Goal: Transaction & Acquisition: Book appointment/travel/reservation

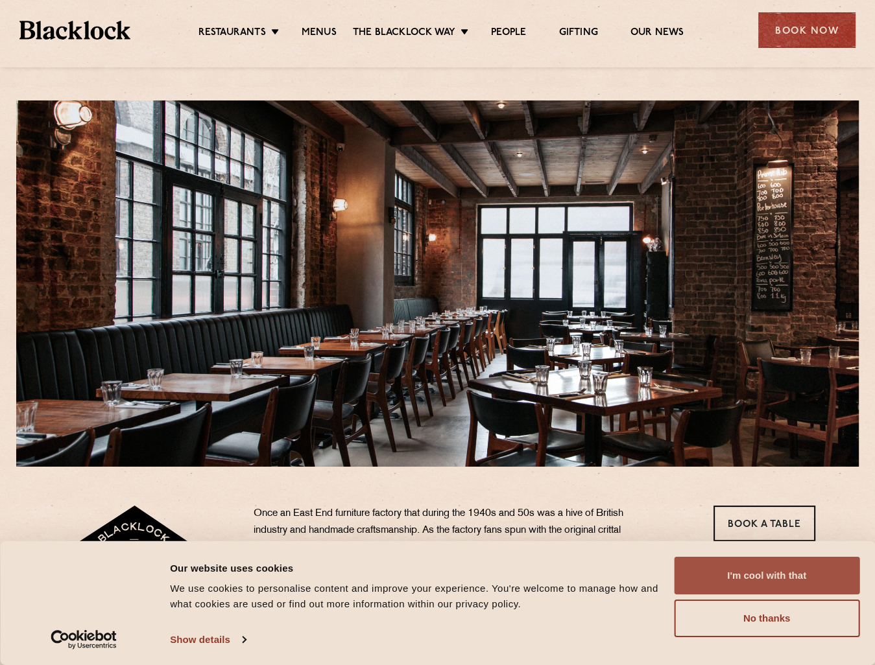
click at [745, 573] on button "I'm cool with that" at bounding box center [766, 576] width 185 height 38
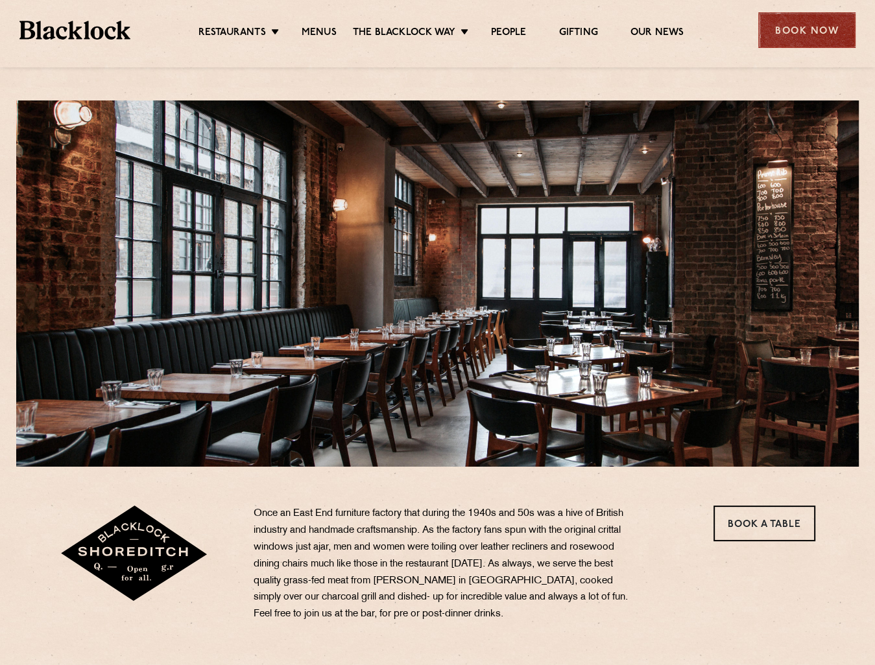
click at [804, 34] on div "Book Now" at bounding box center [806, 30] width 97 height 36
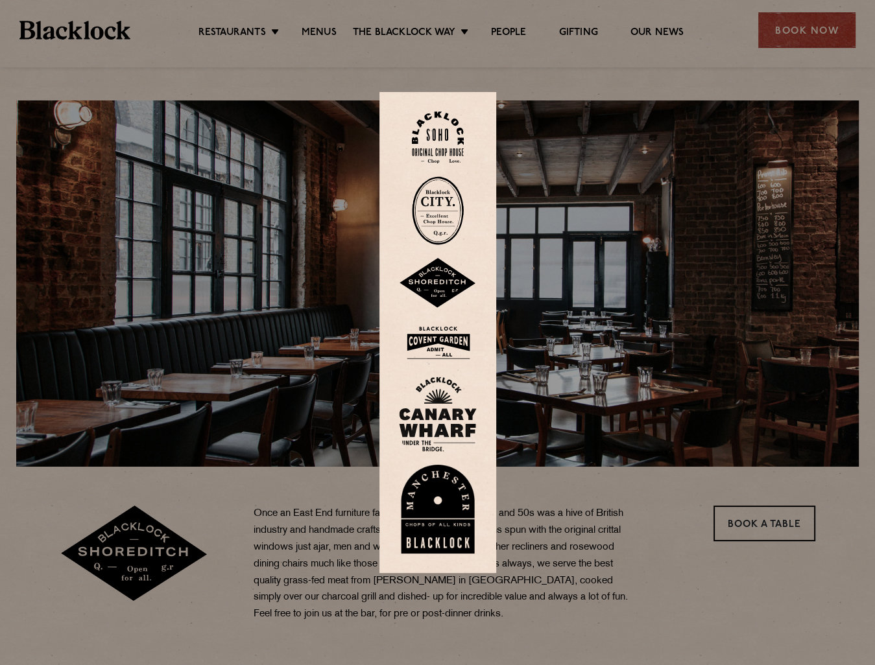
click at [760, 521] on div at bounding box center [437, 332] width 875 height 665
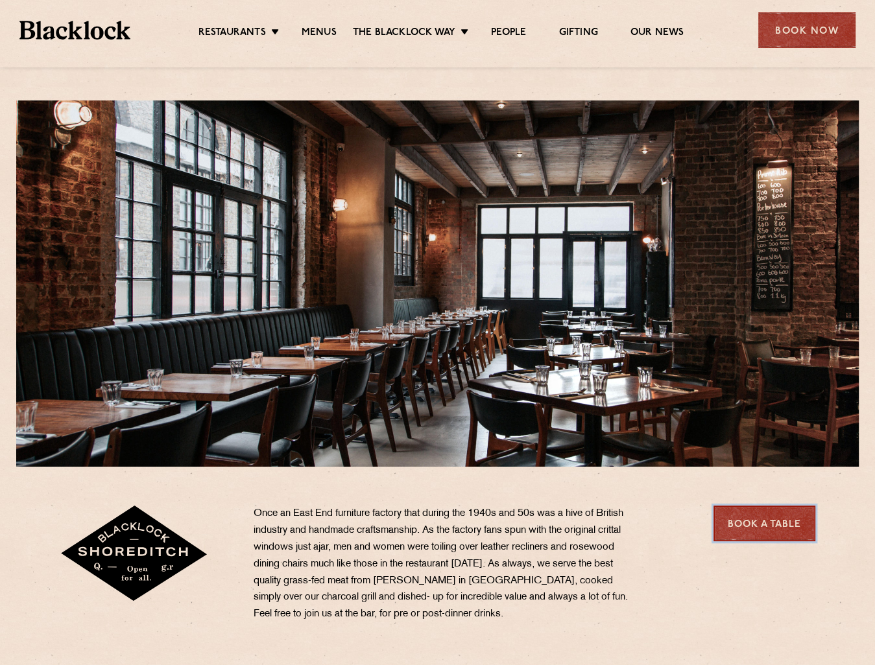
click at [747, 526] on link "Book a Table" at bounding box center [764, 524] width 102 height 36
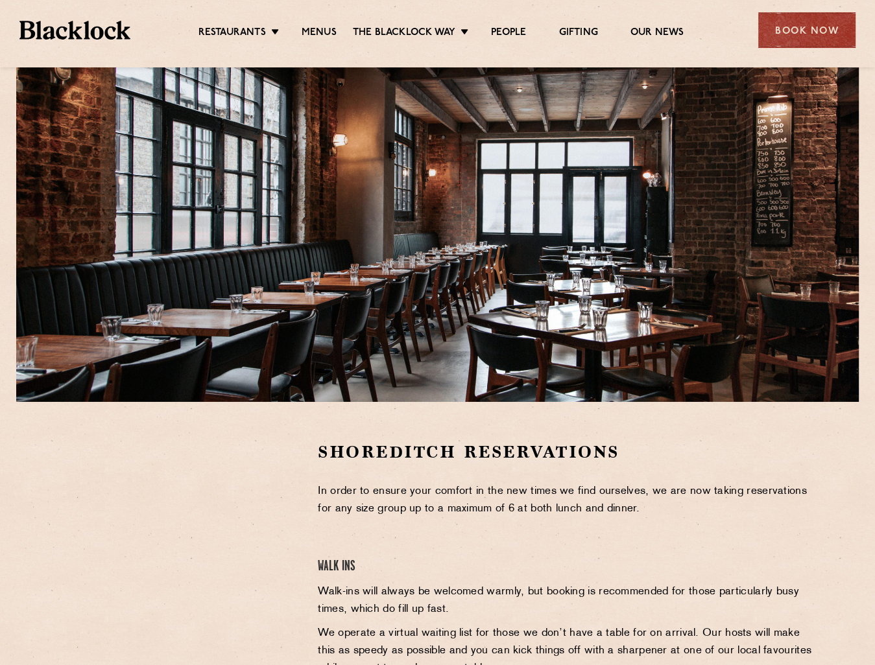
scroll to position [65, 0]
